Goal: Find specific page/section: Find specific page/section

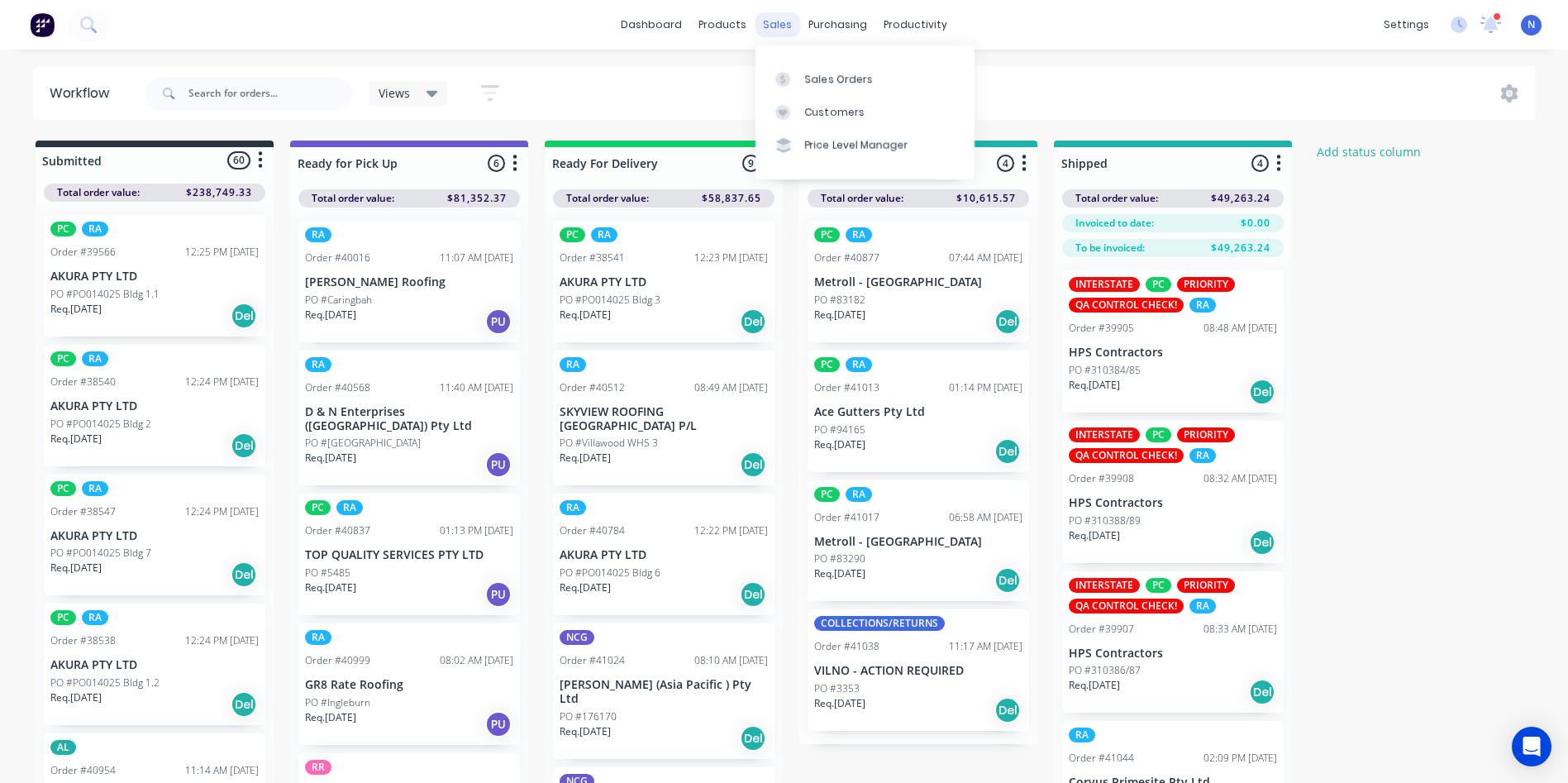
click at [782, 26] on div "sales" at bounding box center [777, 25] width 45 height 25
click at [836, 86] on div "Sales Orders" at bounding box center [839, 79] width 68 height 14
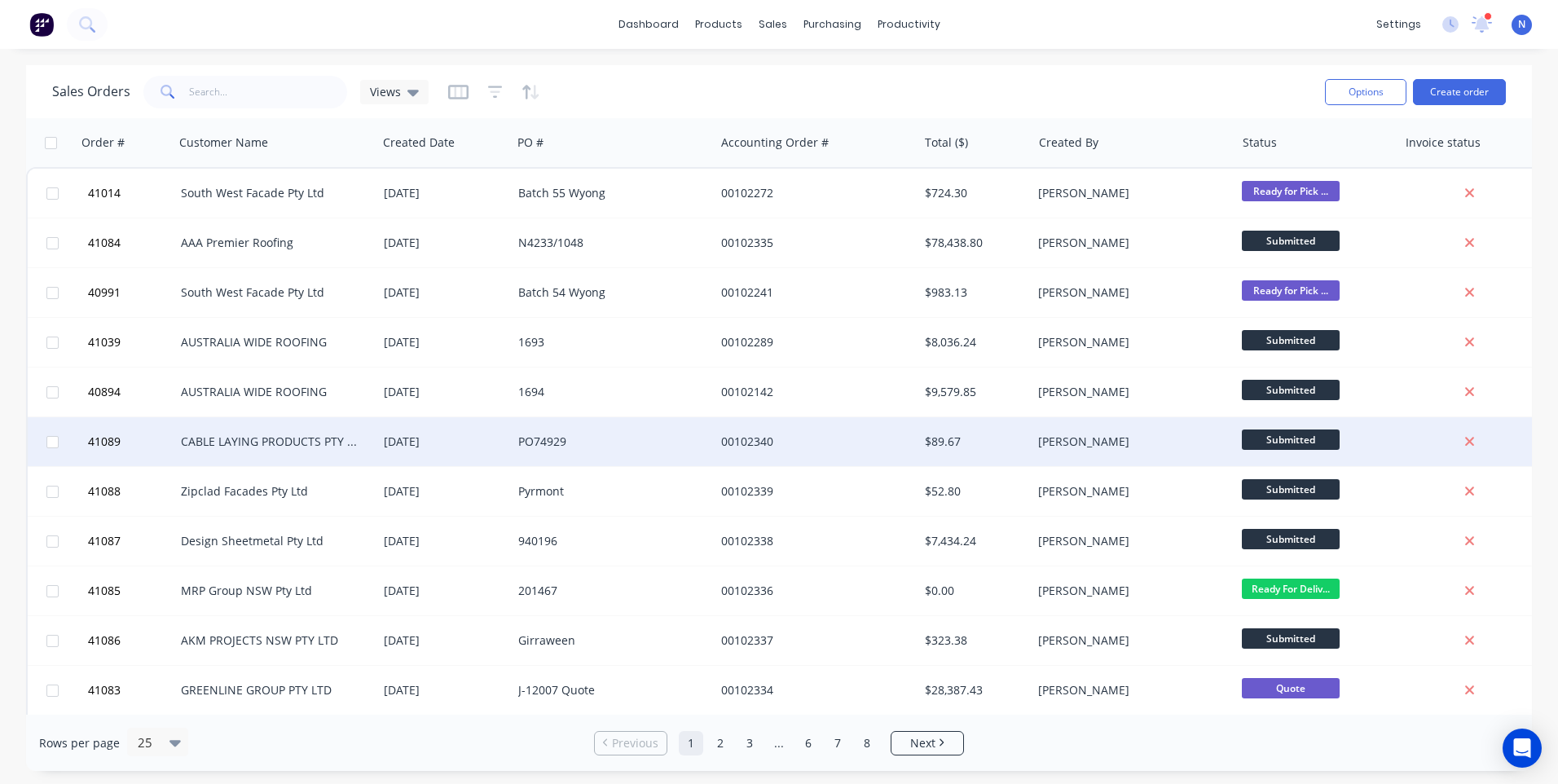
click at [699, 449] on div "PO74929" at bounding box center [612, 441] width 202 height 48
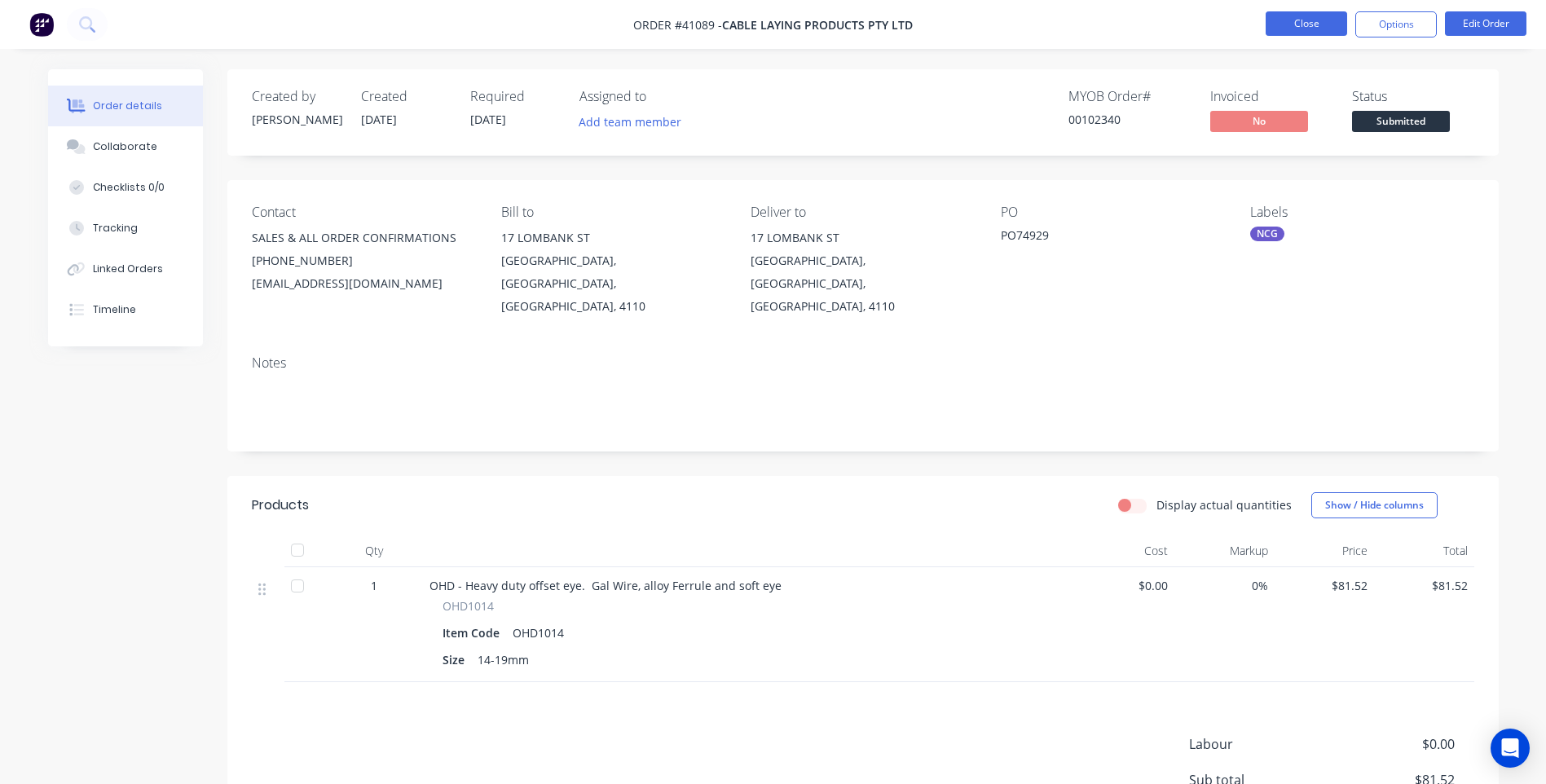
click at [1304, 25] on button "Close" at bounding box center [1306, 24] width 82 height 25
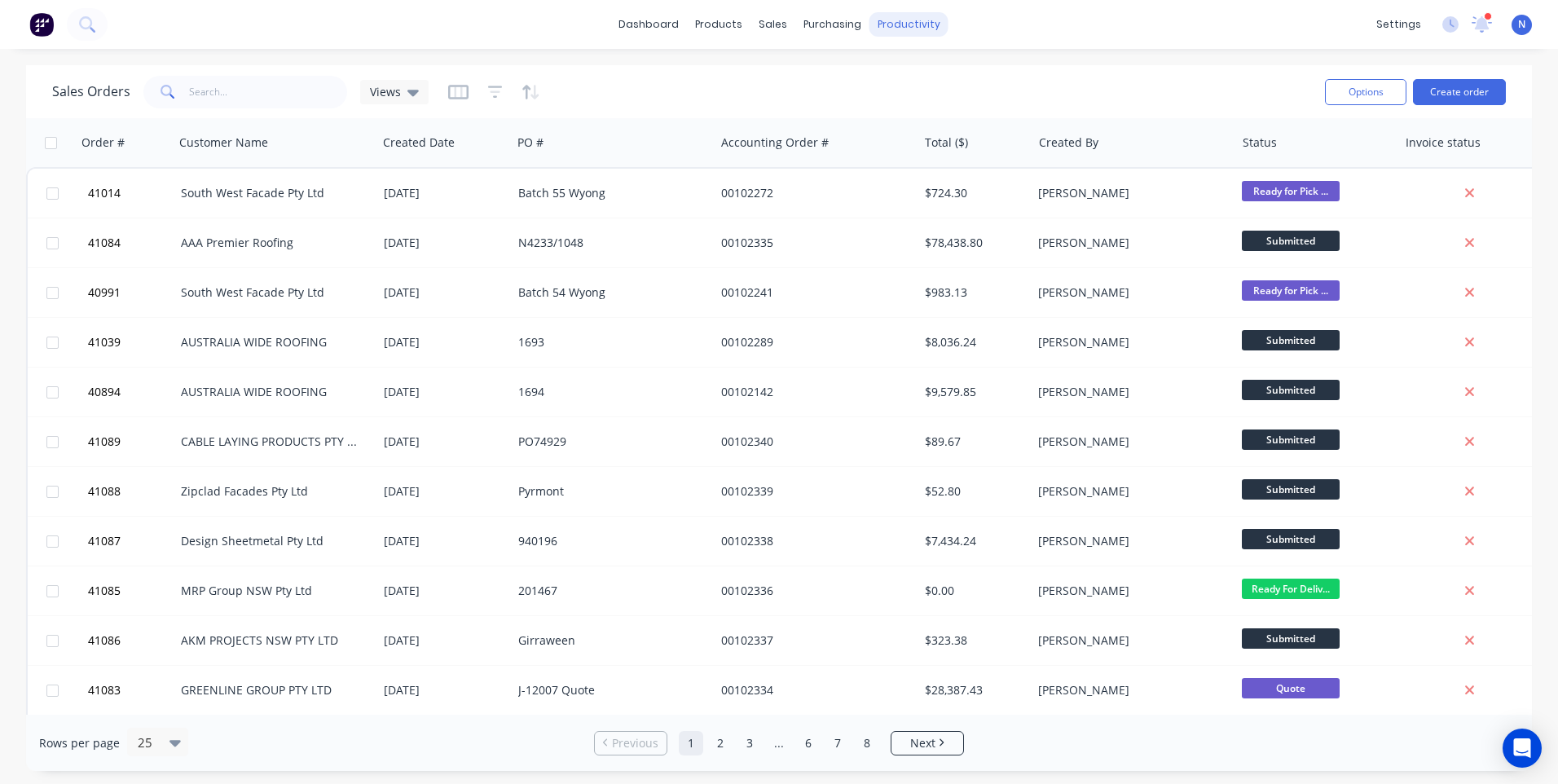
click at [889, 21] on div "productivity" at bounding box center [909, 25] width 79 height 25
drag, startPoint x: 889, startPoint y: 21, endPoint x: 922, endPoint y: 77, distance: 65.0
click at [922, 77] on div "Workflow" at bounding box center [936, 78] width 48 height 14
